Goal: Transaction & Acquisition: Purchase product/service

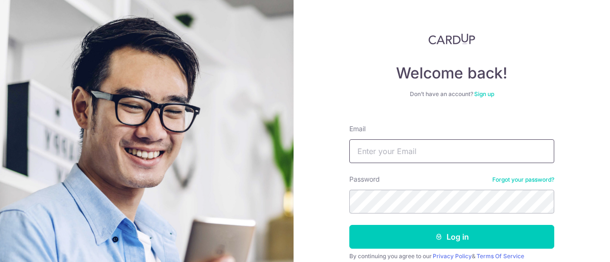
type input "dakshesh.sanghvi@gmail.com"
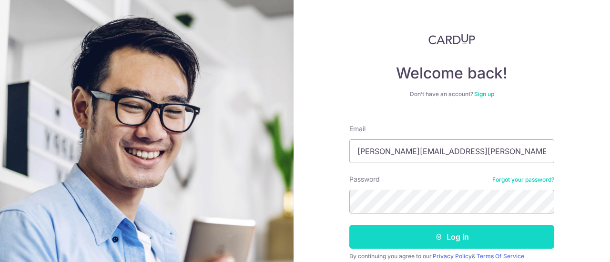
click at [480, 236] on button "Log in" at bounding box center [451, 237] width 205 height 24
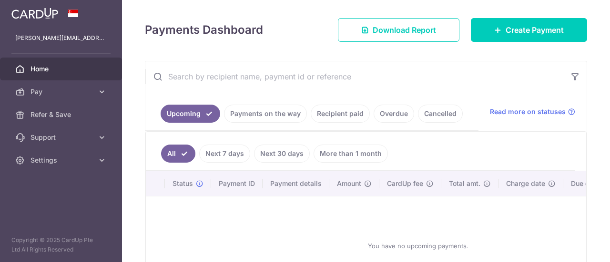
scroll to position [95, 0]
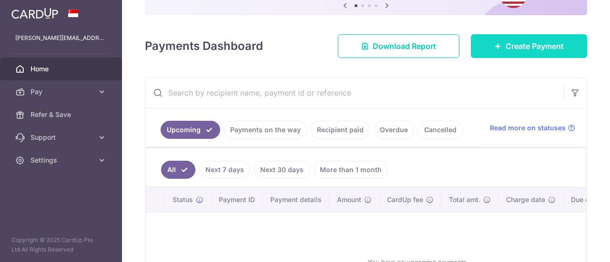
click at [529, 42] on span "Create Payment" at bounding box center [534, 45] width 58 height 11
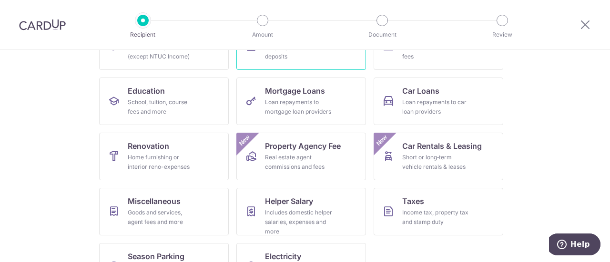
scroll to position [143, 0]
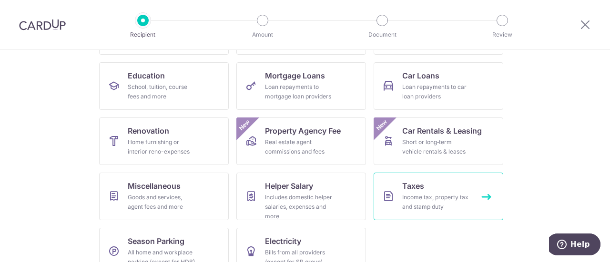
click at [413, 198] on div "Income tax, property tax and stamp duty" at bounding box center [436, 202] width 69 height 19
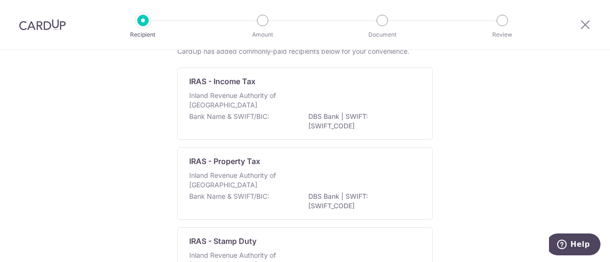
scroll to position [48, 0]
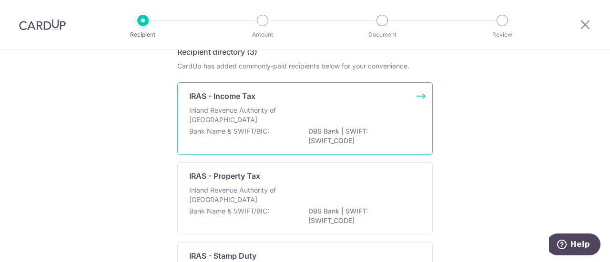
click at [277, 132] on div "Bank Name & SWIFT/BIC: DBS Bank | SWIFT: DBSSSGSGXXX" at bounding box center [304, 137] width 231 height 20
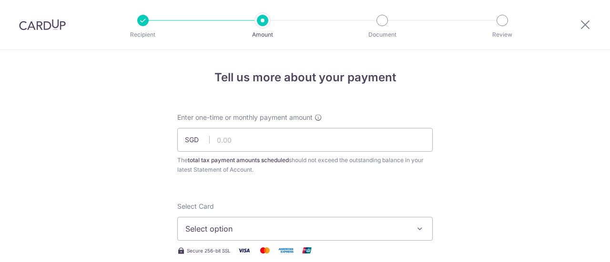
click at [229, 140] on input "text" at bounding box center [304, 140] width 255 height 24
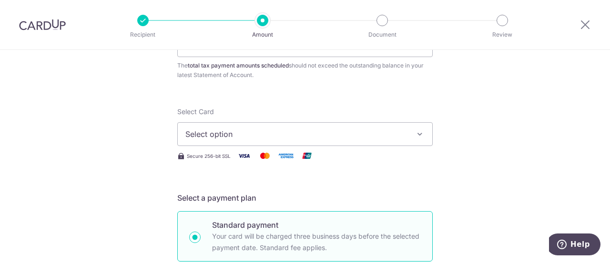
scroll to position [95, 0]
type input "500.00"
click at [287, 129] on span "Select option" at bounding box center [296, 133] width 222 height 11
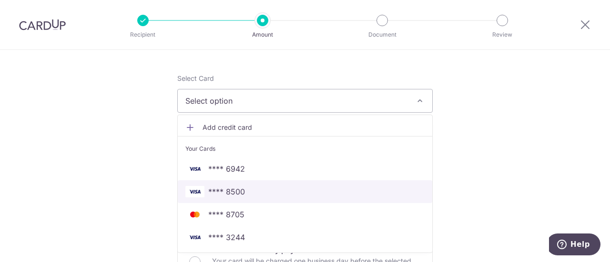
scroll to position [143, 0]
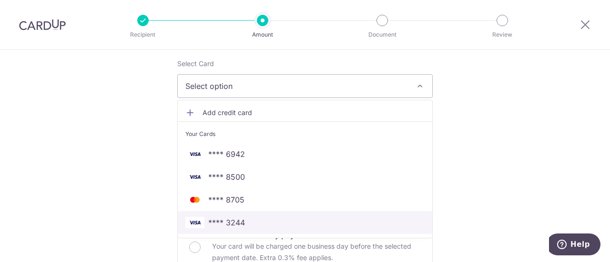
click at [219, 218] on span "**** 3244" at bounding box center [226, 222] width 37 height 11
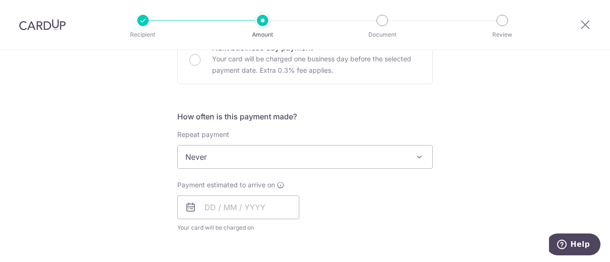
scroll to position [333, 0]
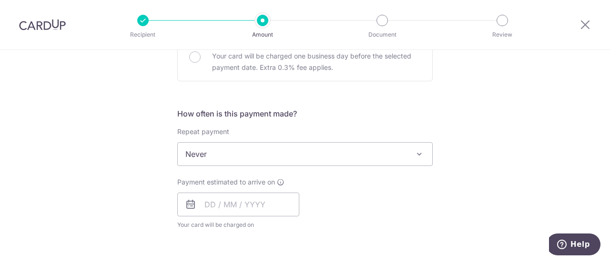
click at [251, 157] on span "Never" at bounding box center [305, 154] width 254 height 23
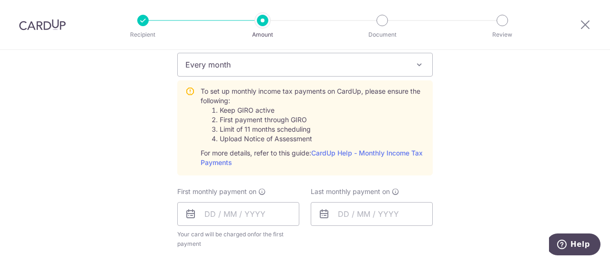
scroll to position [429, 0]
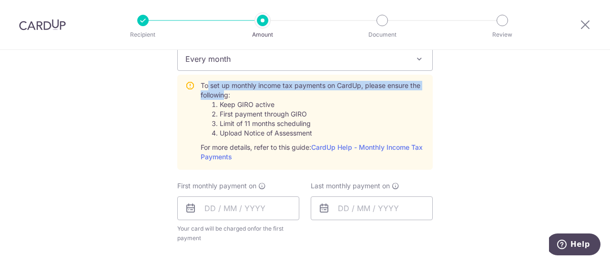
drag, startPoint x: 221, startPoint y: 94, endPoint x: 203, endPoint y: 84, distance: 20.9
click at [203, 84] on div "To set up monthly income tax payments on CardUp, please ensure the following: K…" at bounding box center [313, 121] width 224 height 81
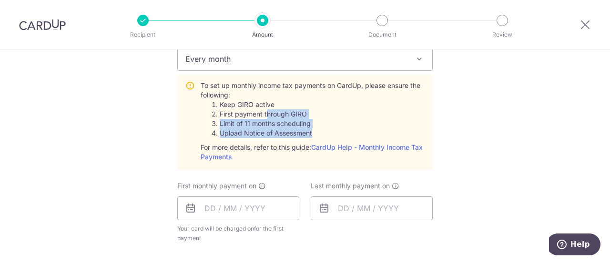
drag, startPoint x: 262, startPoint y: 108, endPoint x: 309, endPoint y: 131, distance: 52.0
click at [309, 131] on ol "Keep GIRO active First payment through GIRO Limit of 11 months scheduling Uploa…" at bounding box center [313, 119] width 224 height 38
click at [308, 68] on span "Every month" at bounding box center [305, 59] width 254 height 23
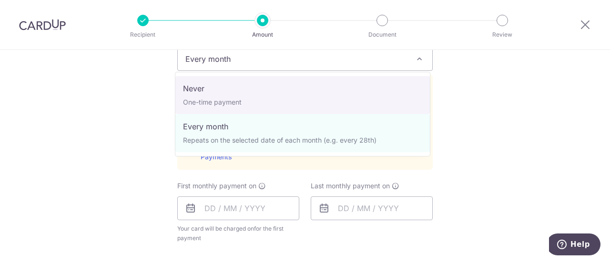
select select "1"
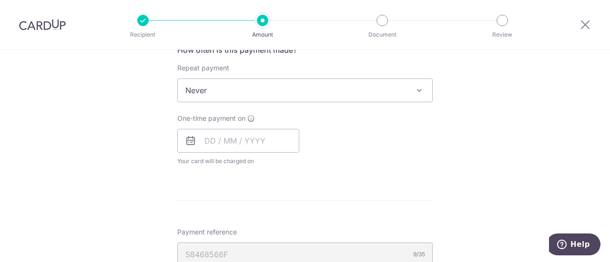
scroll to position [377, 0]
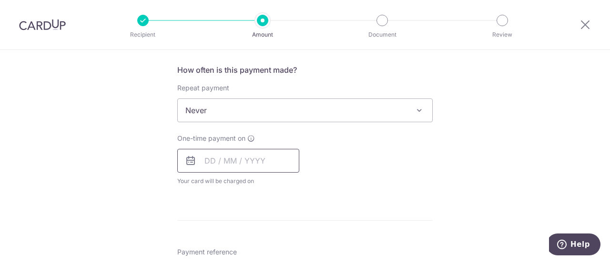
click at [208, 160] on input "text" at bounding box center [238, 161] width 122 height 24
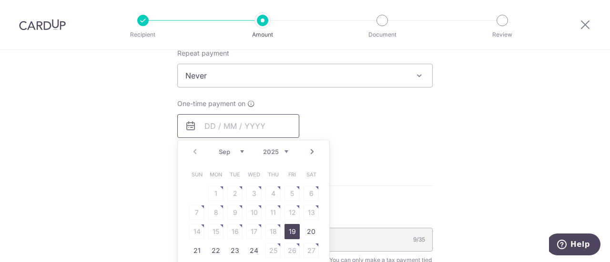
scroll to position [425, 0]
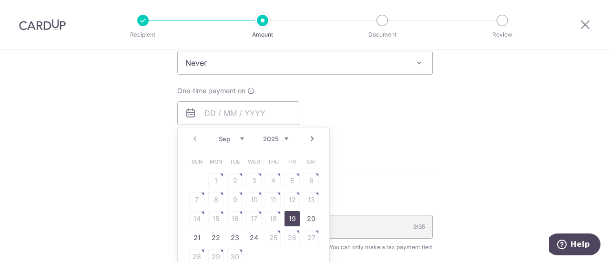
click at [291, 218] on link "19" at bounding box center [291, 218] width 15 height 15
type input "[DATE]"
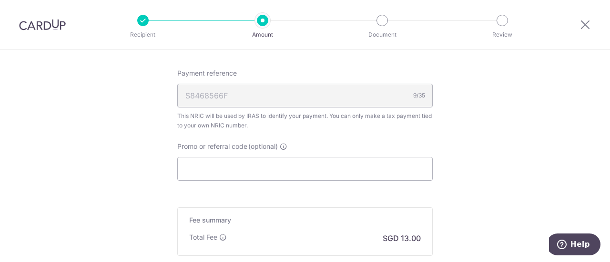
scroll to position [615, 0]
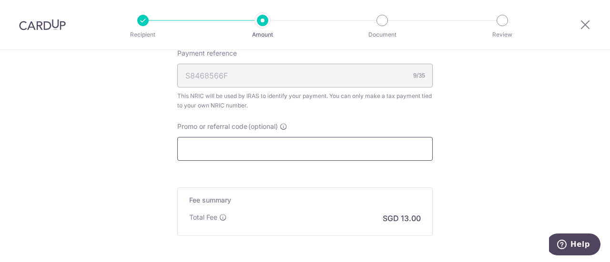
click at [283, 150] on input "Promo or referral code (optional)" at bounding box center [304, 149] width 255 height 24
click at [261, 149] on input "Promo or referral code (optional)" at bounding box center [304, 149] width 255 height 24
paste input "OCBC195"
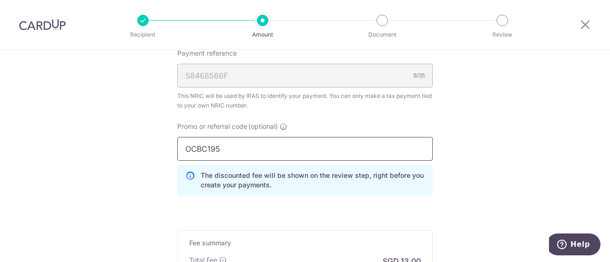
scroll to position [711, 0]
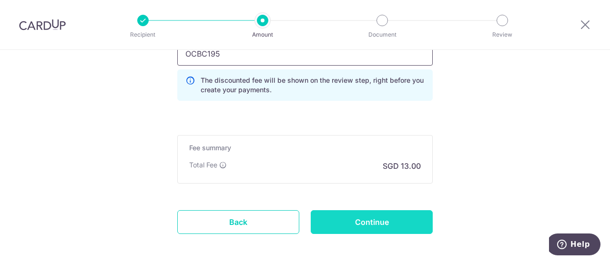
type input "OCBC195"
click at [349, 219] on input "Continue" at bounding box center [372, 223] width 122 height 24
type input "Create Schedule"
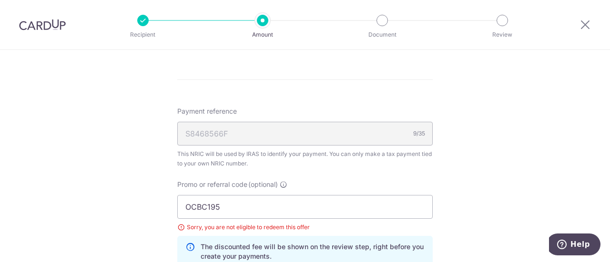
scroll to position [586, 0]
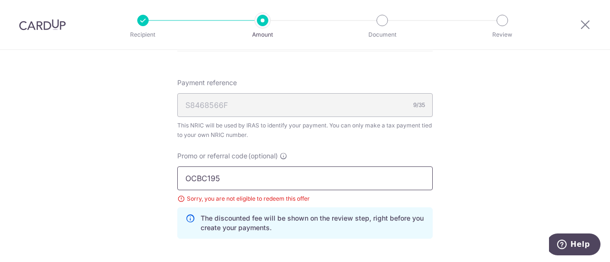
click at [261, 184] on input "OCBC195" at bounding box center [304, 179] width 255 height 24
paste input "90NMC"
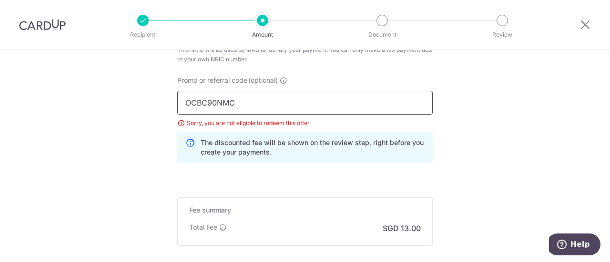
scroll to position [729, 0]
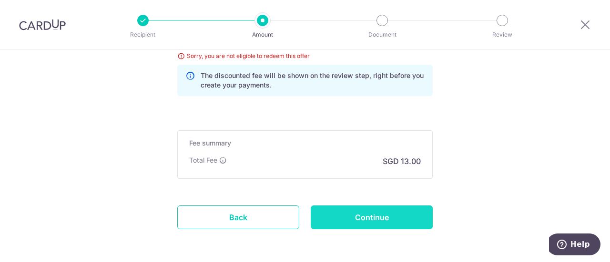
type input "OCBC90NMC"
click at [372, 215] on input "Continue" at bounding box center [372, 218] width 122 height 24
type input "Update Schedule"
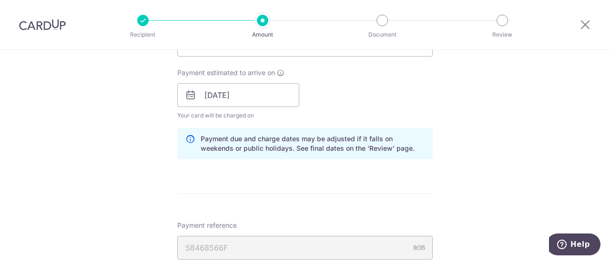
scroll to position [586, 0]
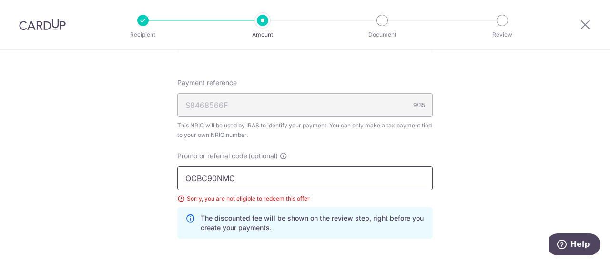
click at [257, 174] on input "OCBC90NMC" at bounding box center [304, 179] width 255 height 24
paste input "V"
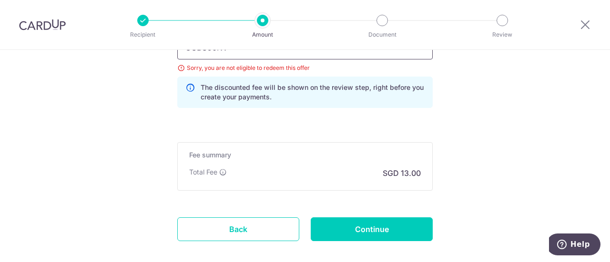
scroll to position [729, 0]
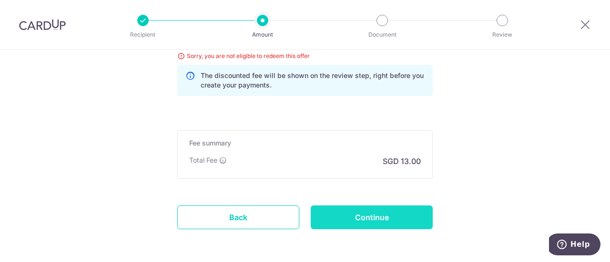
type input "OCBC90NV"
click at [370, 212] on input "Continue" at bounding box center [372, 218] width 122 height 24
type input "Update Schedule"
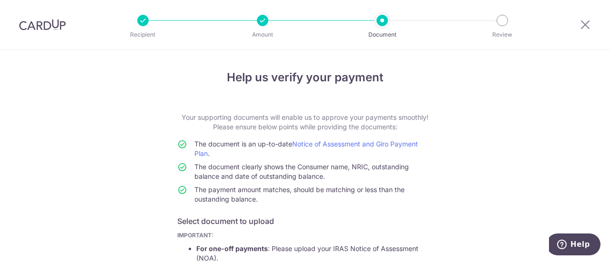
scroll to position [191, 0]
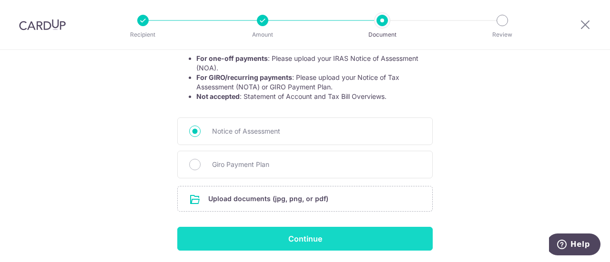
click at [296, 238] on input "Continue" at bounding box center [304, 239] width 255 height 24
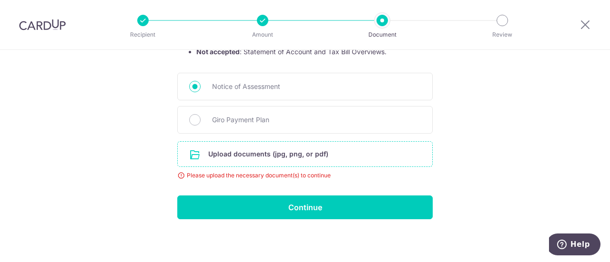
click at [283, 148] on input "file" at bounding box center [305, 154] width 254 height 25
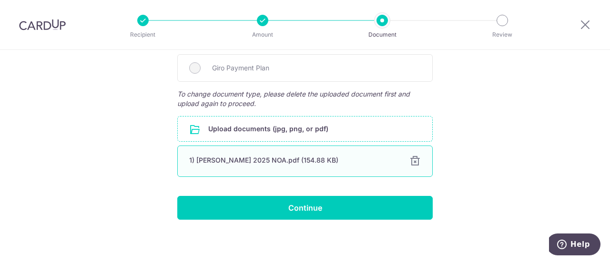
scroll to position [288, 0]
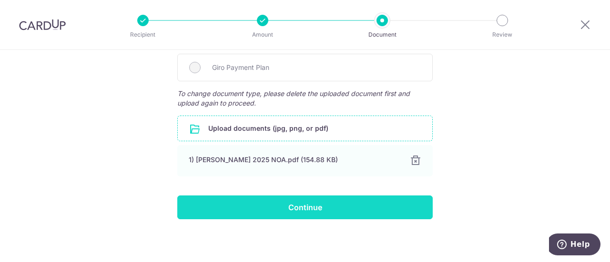
click at [305, 210] on input "Continue" at bounding box center [304, 208] width 255 height 24
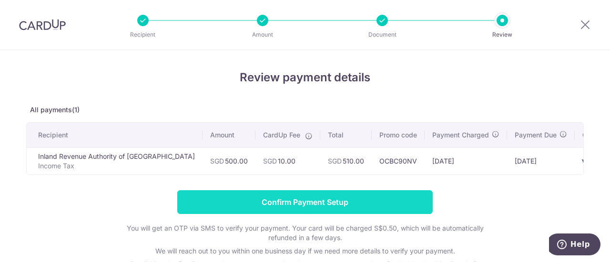
click at [313, 204] on input "Confirm Payment Setup" at bounding box center [304, 203] width 255 height 24
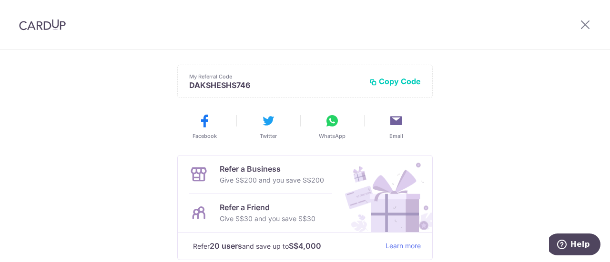
scroll to position [48, 0]
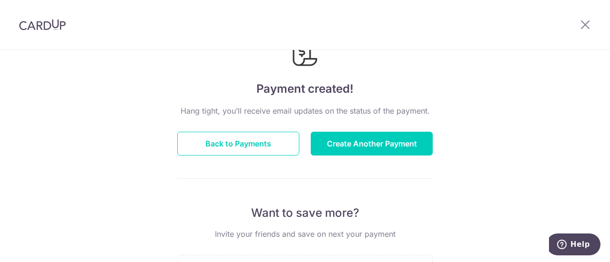
click at [231, 142] on button "Back to Payments" at bounding box center [238, 144] width 122 height 24
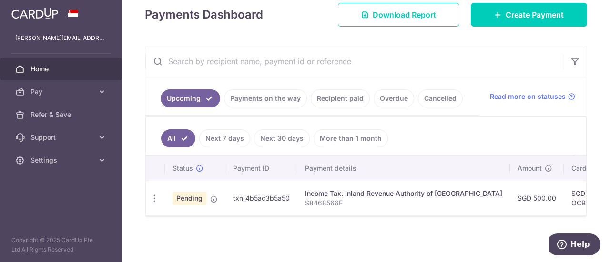
scroll to position [140, 0]
click at [348, 211] on td "Income Tax. Inland Revenue Authority of [GEOGRAPHIC_DATA] S8468566F" at bounding box center [403, 198] width 212 height 35
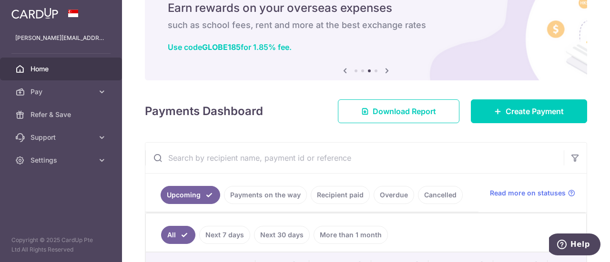
scroll to position [0, 0]
